Goal: Find specific page/section: Locate item on page

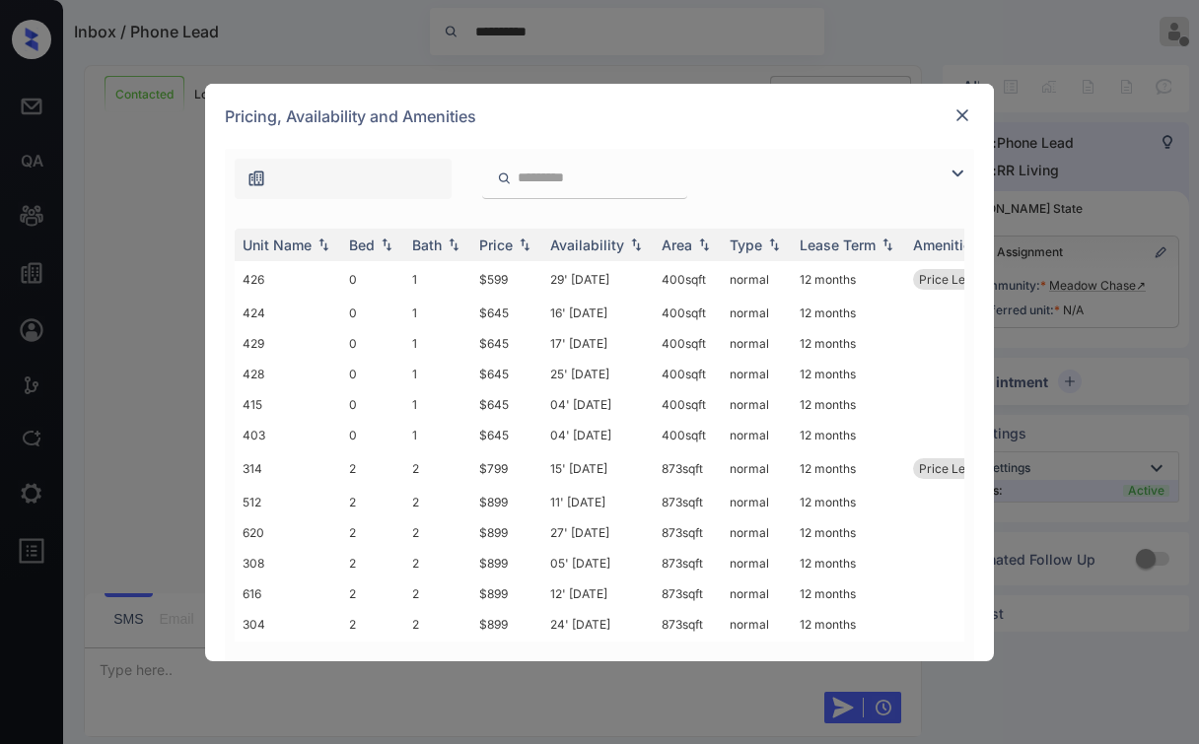
click at [962, 114] on img at bounding box center [962, 115] width 20 height 20
click at [970, 113] on img at bounding box center [962, 115] width 20 height 20
